Goal: Task Accomplishment & Management: Use online tool/utility

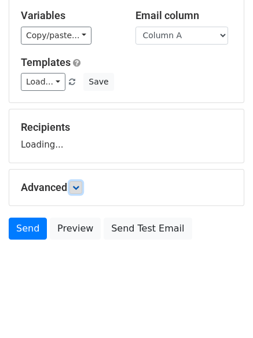
click at [76, 181] on link at bounding box center [75, 187] width 13 height 13
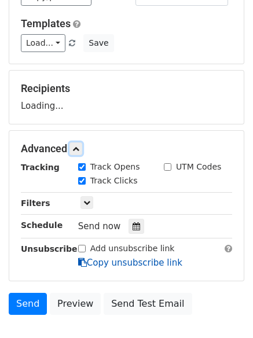
scroll to position [142, 0]
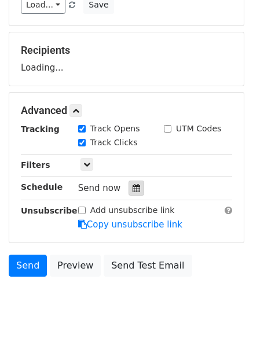
click at [132, 187] on icon at bounding box center [136, 188] width 8 height 8
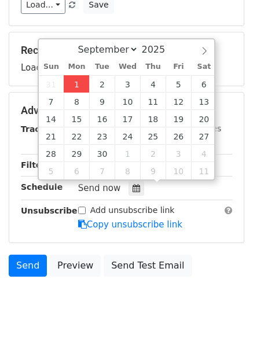
type input "2025-09-01 12:15"
type input "15"
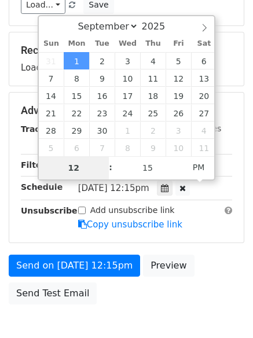
type input "4"
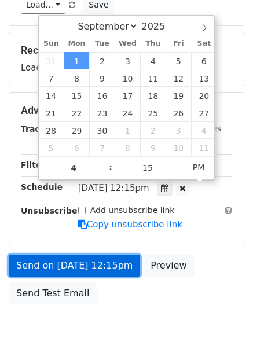
type input "2025-09-01 16:15"
click at [84, 260] on link "Send on Sep 1 at 12:15pm" at bounding box center [74, 265] width 131 height 22
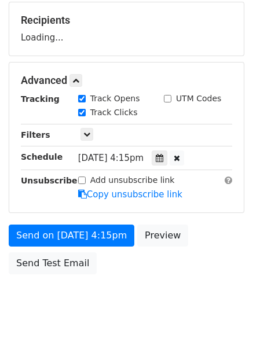
scroll to position [174, 0]
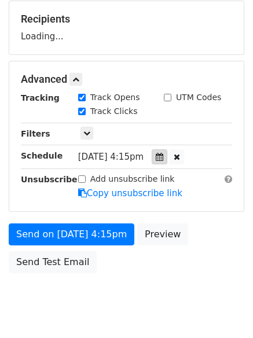
click at [163, 157] on icon at bounding box center [160, 157] width 8 height 8
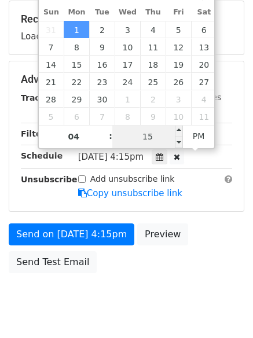
click at [159, 132] on input "15" at bounding box center [147, 136] width 71 height 23
type input "0"
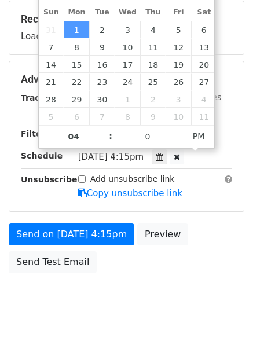
type input "2025-09-01 16:00"
click at [204, 211] on div "Advanced Tracking Track Opens UTM Codes Track Clicks Filters Only include sprea…" at bounding box center [126, 136] width 235 height 151
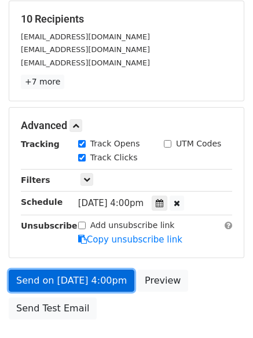
drag, startPoint x: 87, startPoint y: 277, endPoint x: 87, endPoint y: 284, distance: 7.0
click at [87, 278] on link "Send on Sep 1 at 4:00pm" at bounding box center [72, 281] width 126 height 22
click at [114, 276] on link "Send on Sep 1 at 4:00pm" at bounding box center [72, 281] width 126 height 22
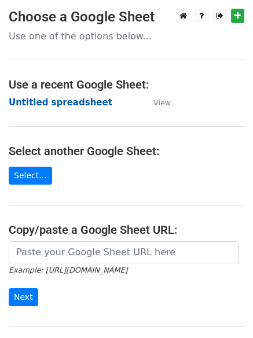
click at [52, 102] on strong "Untitled spreadsheet" at bounding box center [61, 102] width 104 height 10
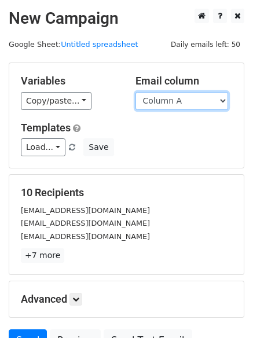
click at [191, 102] on select "Column A Column B Column C Column D Column E" at bounding box center [181, 101] width 93 height 18
select select "Column B"
click at [135, 92] on select "Column A Column B Column C Column D Column E" at bounding box center [181, 101] width 93 height 18
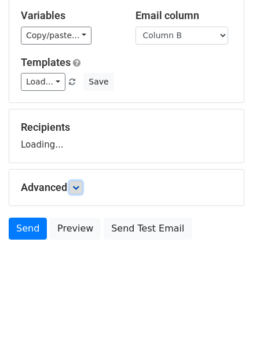
click at [82, 191] on link at bounding box center [75, 187] width 13 height 13
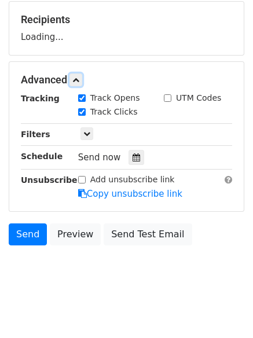
scroll to position [178, 0]
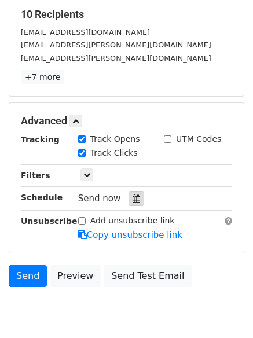
click at [132, 201] on icon at bounding box center [136, 198] width 8 height 8
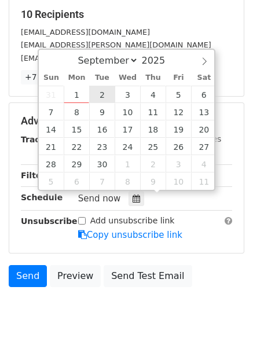
type input "2025-09-02 12:00"
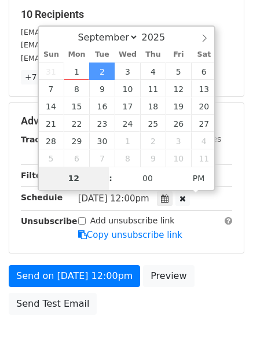
type input "5"
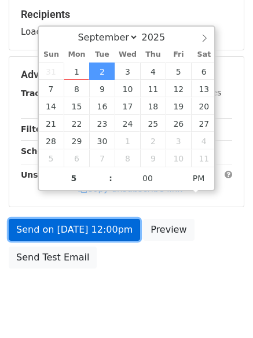
type input "2025-09-02 17:00"
click at [94, 238] on link "Send on Sep 2 at 12:00pm" at bounding box center [74, 230] width 131 height 22
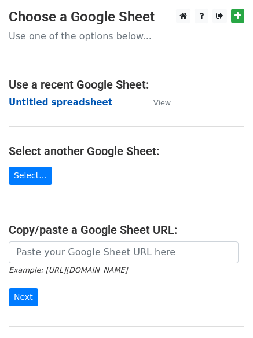
click at [89, 105] on strong "Untitled spreadsheet" at bounding box center [61, 102] width 104 height 10
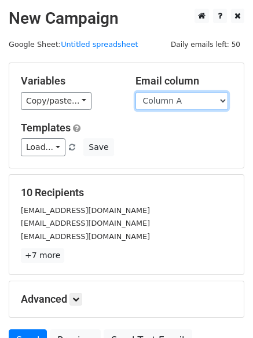
click at [192, 108] on select "Column A Column B Column C Column D Column E" at bounding box center [181, 101] width 93 height 18
select select "Column C"
click at [135, 92] on select "Column A Column B Column C Column D Column E" at bounding box center [181, 101] width 93 height 18
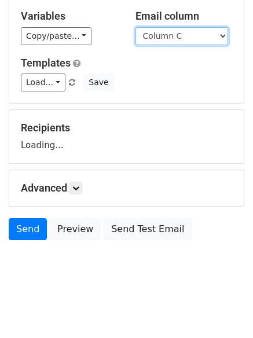
scroll to position [65, 0]
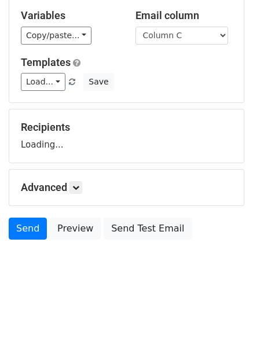
click at [74, 151] on div "Recipients Loading..." at bounding box center [126, 136] width 211 height 30
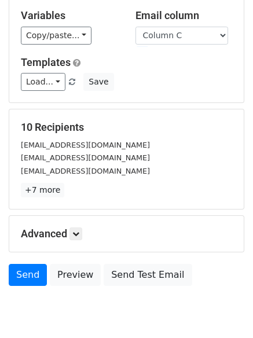
click at [80, 224] on div "Advanced Tracking Track Opens UTM Codes Track Clicks Filters Only include sprea…" at bounding box center [126, 234] width 234 height 36
click at [79, 230] on icon at bounding box center [75, 233] width 7 height 7
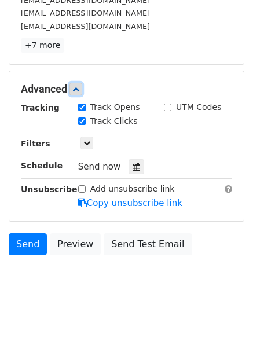
scroll to position [215, 0]
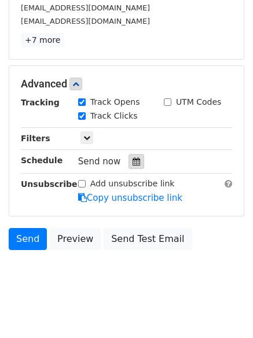
click at [132, 166] on div at bounding box center [136, 161] width 16 height 15
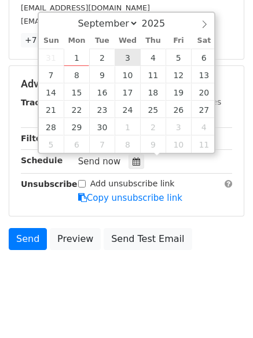
type input "2025-09-03 12:00"
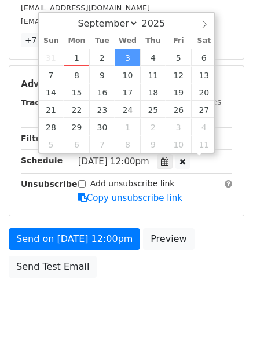
scroll to position [1, 0]
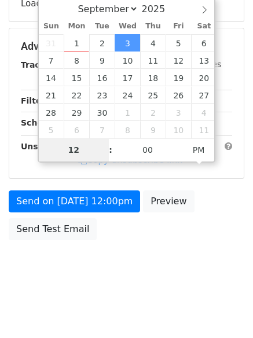
type input "6"
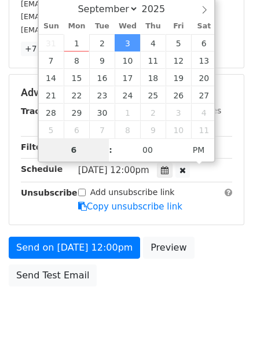
scroll to position [215, 0]
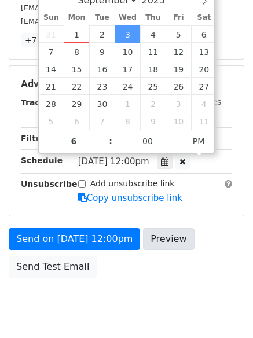
type input "2025-09-03 18:00"
click at [146, 264] on div "Send on Sep 3 at 12:00pm Preview Send Test Email" at bounding box center [126, 256] width 253 height 56
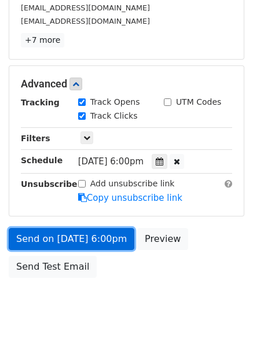
click at [108, 240] on link "Send on Sep 3 at 6:00pm" at bounding box center [72, 239] width 126 height 22
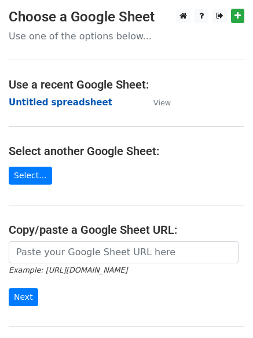
click at [84, 103] on strong "Untitled spreadsheet" at bounding box center [61, 102] width 104 height 10
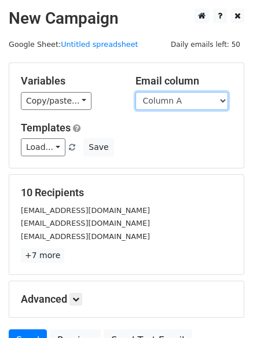
click at [195, 105] on select "Column A Column B Column C Column D Column E" at bounding box center [181, 101] width 93 height 18
select select "Column D"
click at [135, 92] on select "Column A Column B Column C Column D Column E" at bounding box center [181, 101] width 93 height 18
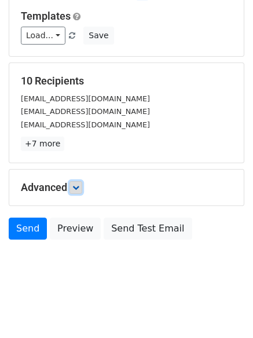
click at [76, 190] on icon at bounding box center [75, 187] width 7 height 7
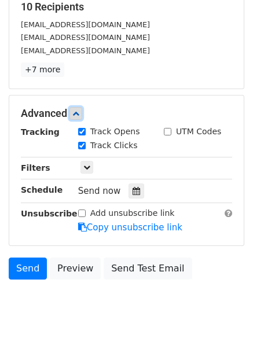
scroll to position [225, 0]
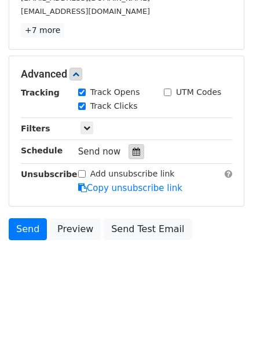
click at [132, 151] on icon at bounding box center [136, 151] width 8 height 8
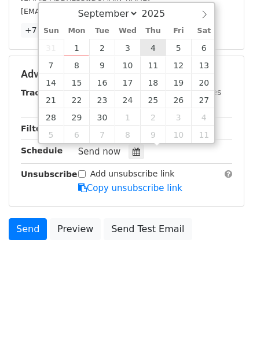
type input "2025-09-04 12:00"
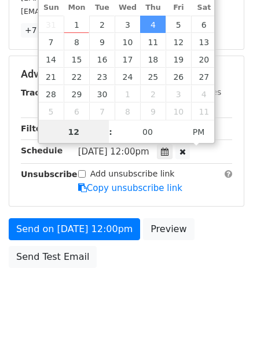
scroll to position [1, 0]
type input "7"
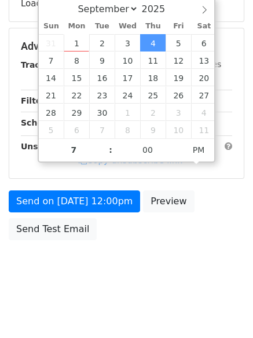
type input "2025-09-04 19:00"
click at [150, 254] on body "New Campaign Daily emails left: 50 Google Sheet: Untitled spreadsheet Variables…" at bounding box center [126, 47] width 253 height 490
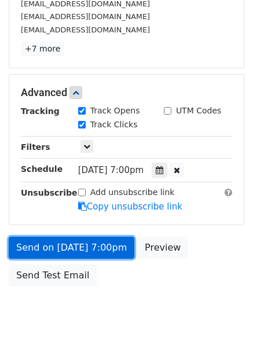
click at [112, 248] on link "Send on Sep 4 at 7:00pm" at bounding box center [72, 248] width 126 height 22
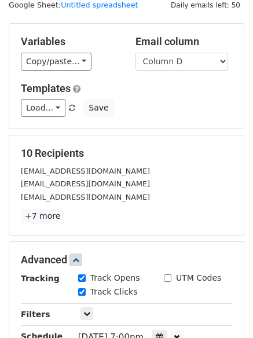
scroll to position [33, 0]
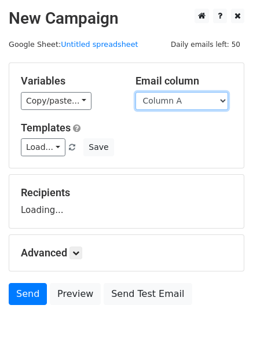
drag, startPoint x: 193, startPoint y: 99, endPoint x: 189, endPoint y: 108, distance: 9.8
click at [193, 99] on select "Column A Column B Column C Column D Column E" at bounding box center [181, 101] width 93 height 18
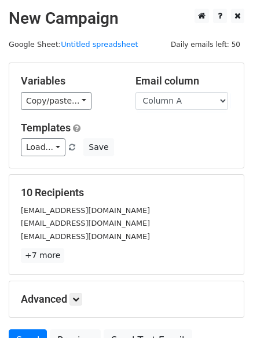
click at [171, 184] on div "10 Recipients [EMAIL_ADDRESS][DOMAIN_NAME] [EMAIL_ADDRESS][DOMAIN_NAME] [EMAIL_…" at bounding box center [126, 224] width 234 height 99
click at [209, 97] on select "Column A Column B Column C Column D Column E" at bounding box center [181, 101] width 93 height 18
select select "Column E"
click at [135, 92] on select "Column A Column B Column C Column D Column E" at bounding box center [181, 101] width 93 height 18
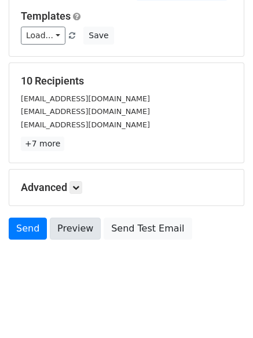
scroll to position [65, 0]
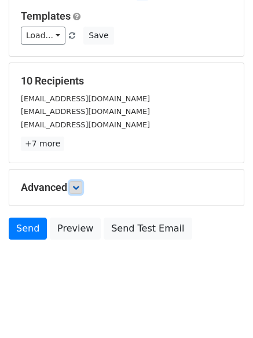
click at [73, 185] on link at bounding box center [75, 187] width 13 height 13
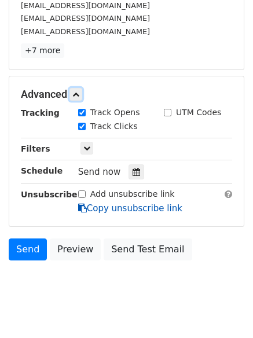
scroll to position [215, 0]
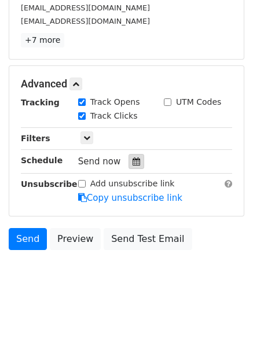
click at [132, 162] on icon at bounding box center [136, 161] width 8 height 8
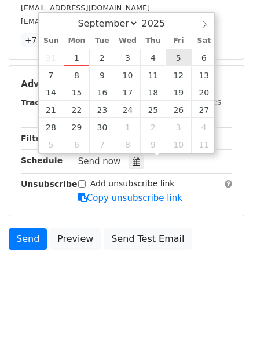
type input "[DATE] 12:00"
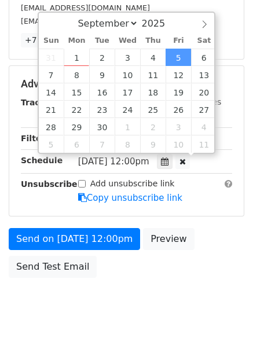
scroll to position [1, 0]
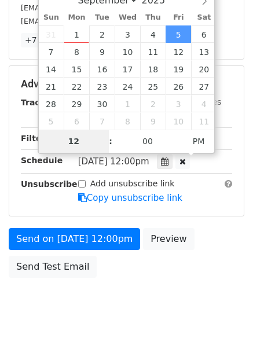
type input "8"
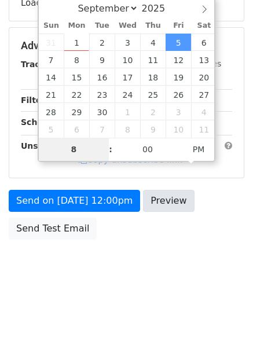
scroll to position [206, 0]
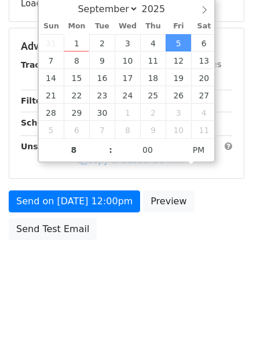
type input "[DATE] 20:00"
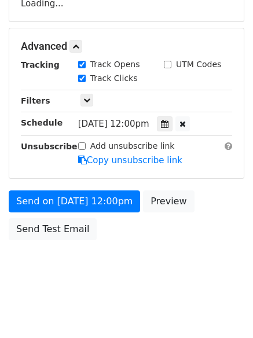
click at [113, 321] on html "New Campaign Daily emails left: 50 Google Sheet: Untitled spreadsheet Variables…" at bounding box center [126, 66] width 253 height 545
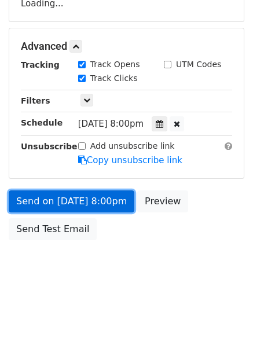
click at [102, 205] on link "Send on [DATE] 8:00pm" at bounding box center [72, 201] width 126 height 22
